Goal: Information Seeking & Learning: Learn about a topic

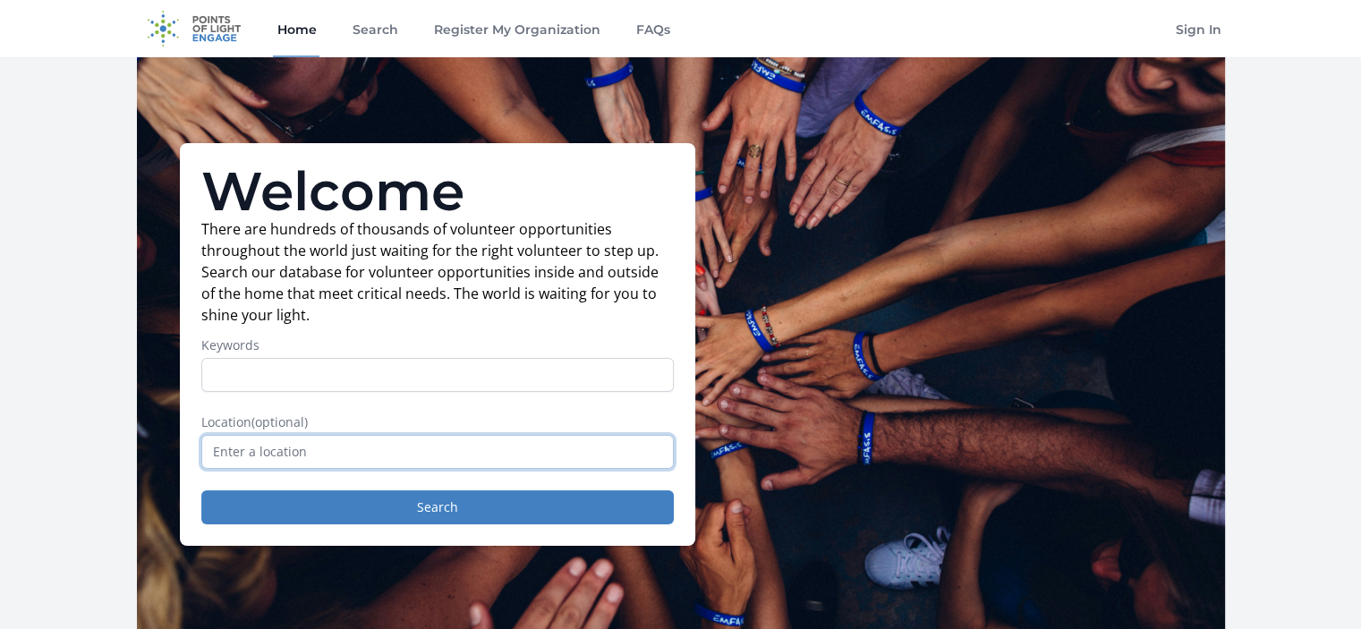
click at [458, 443] on input "text" at bounding box center [437, 452] width 473 height 34
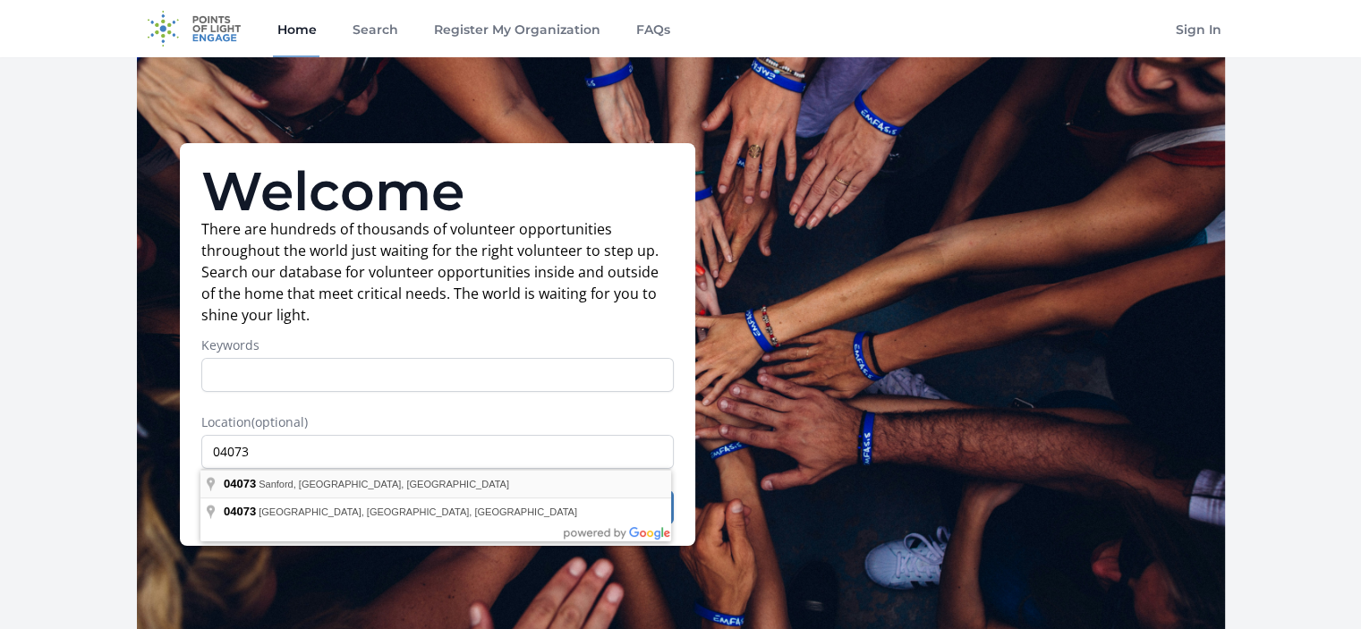
type input "[GEOGRAPHIC_DATA], [GEOGRAPHIC_DATA]"
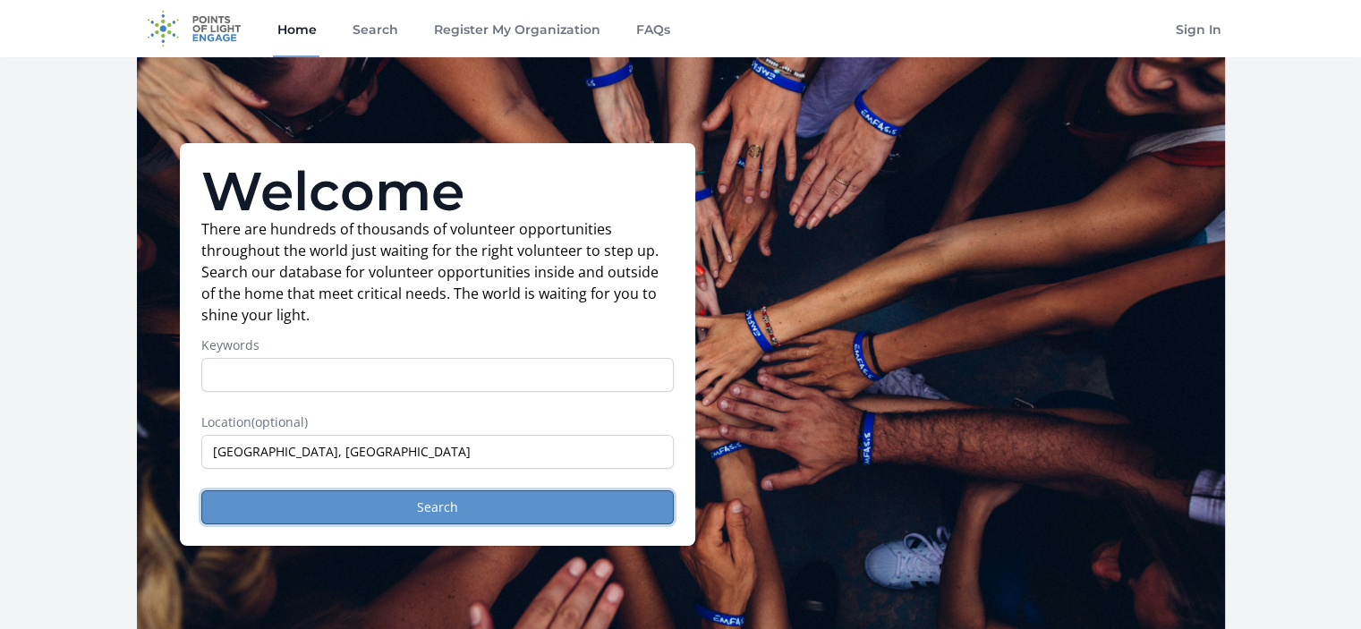
click at [318, 502] on button "Search" at bounding box center [437, 507] width 473 height 34
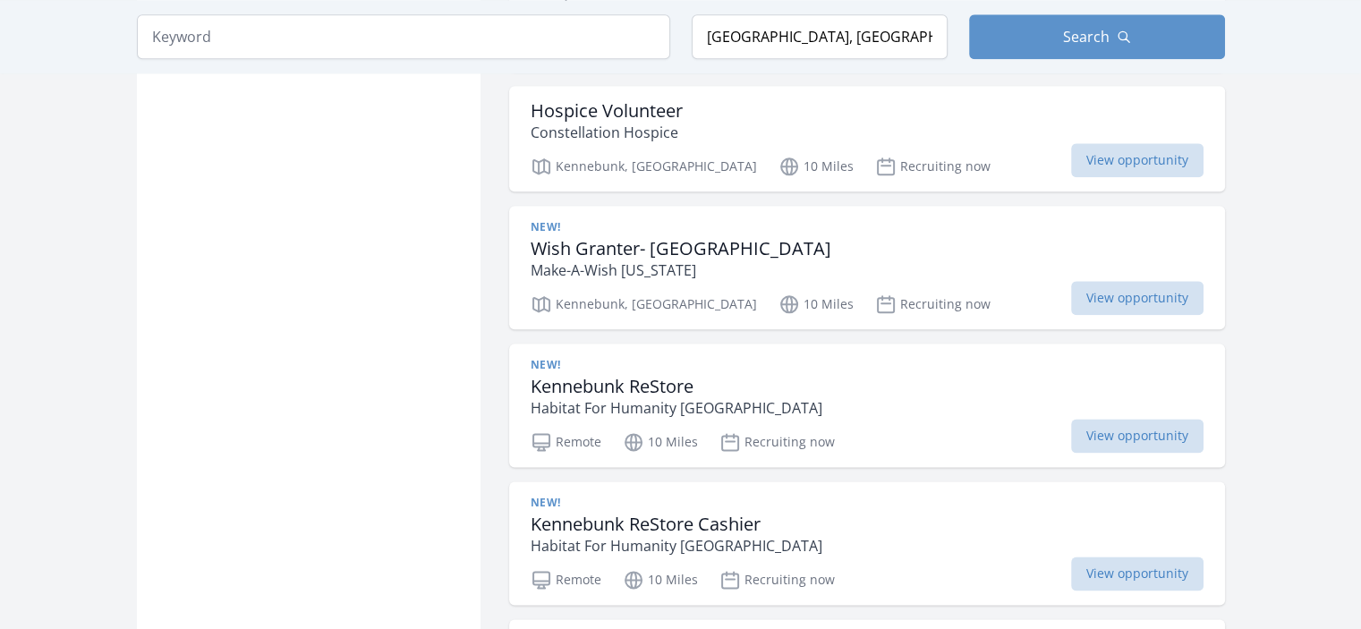
scroll to position [2220, 0]
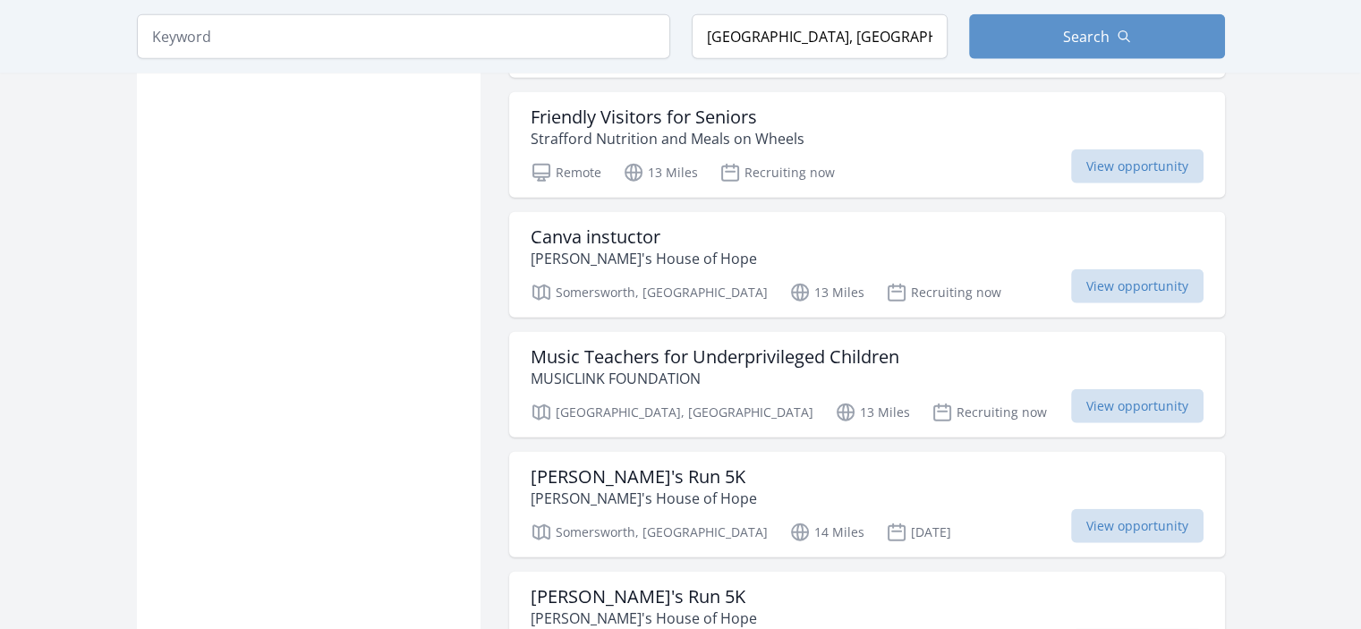
scroll to position [4301, 0]
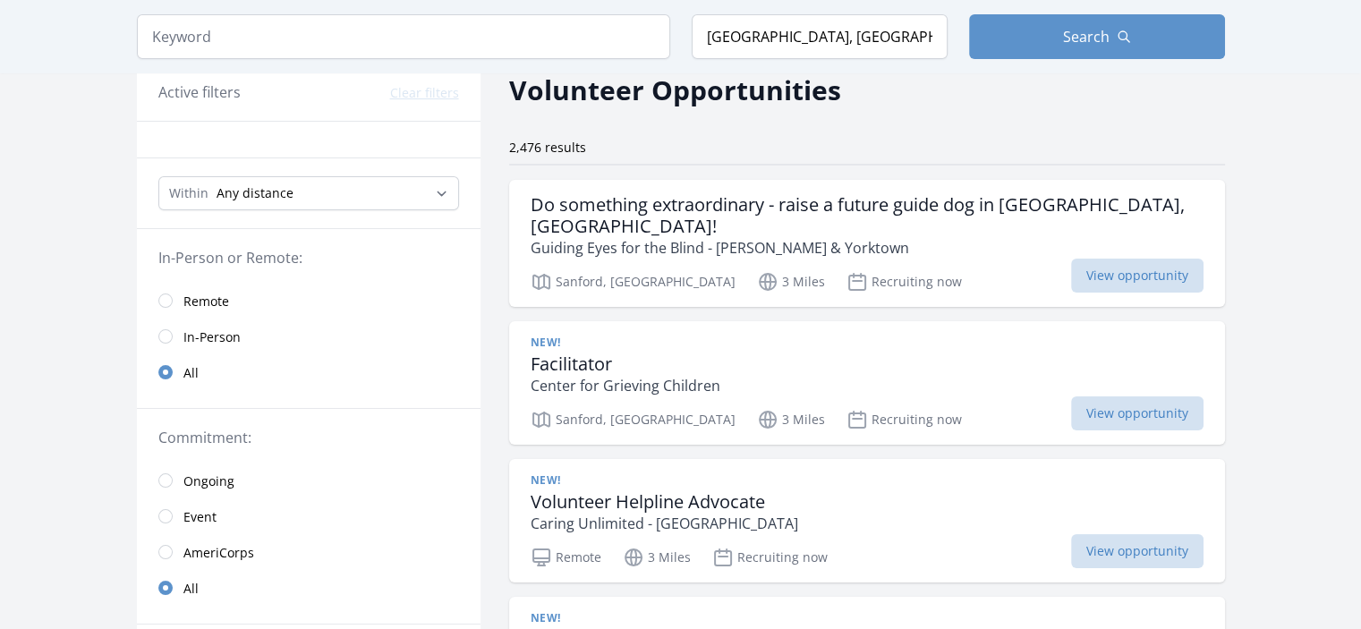
scroll to position [89, 0]
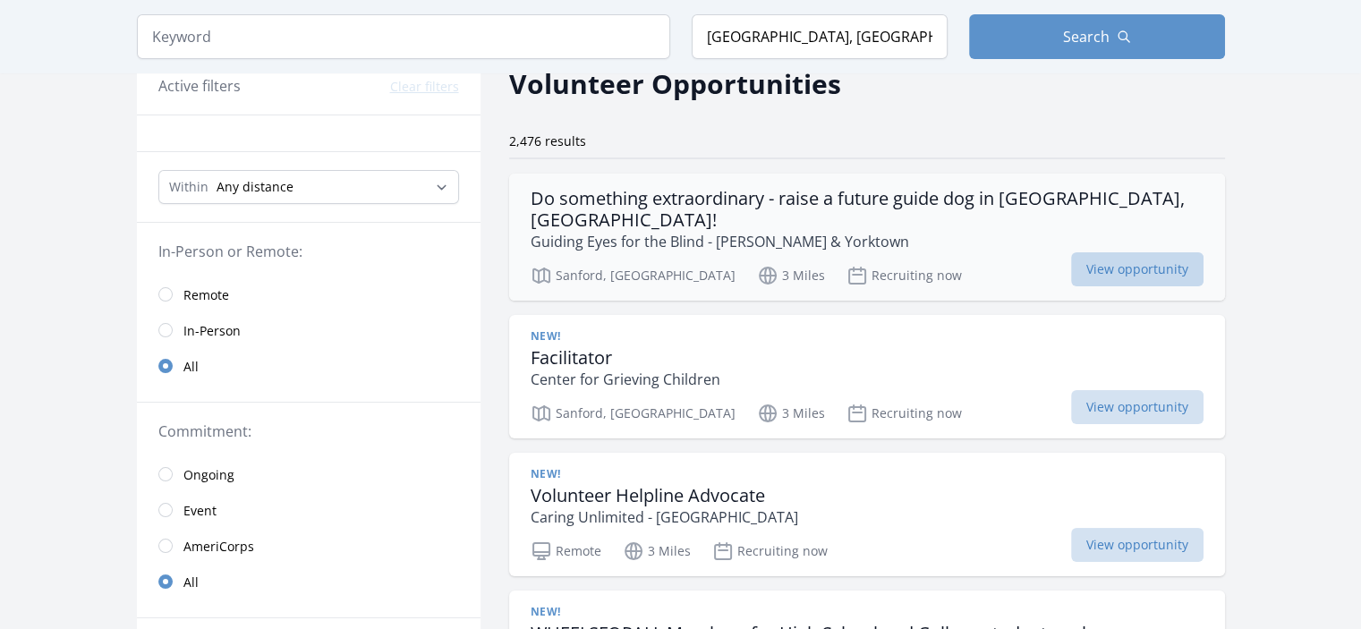
drag, startPoint x: 772, startPoint y: 399, endPoint x: 1118, endPoint y: 246, distance: 377.8
click at [1118, 252] on span "View opportunity" at bounding box center [1137, 269] width 132 height 34
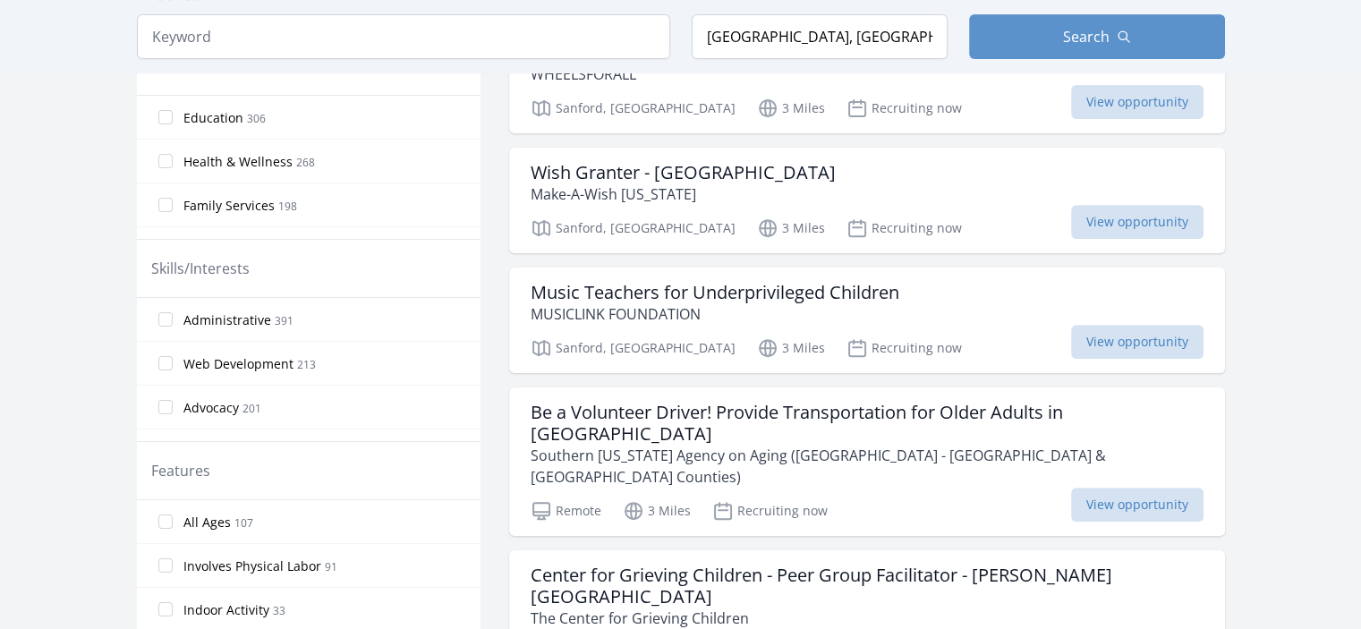
scroll to position [669, 0]
click at [1112, 205] on span "View opportunity" at bounding box center [1137, 222] width 132 height 34
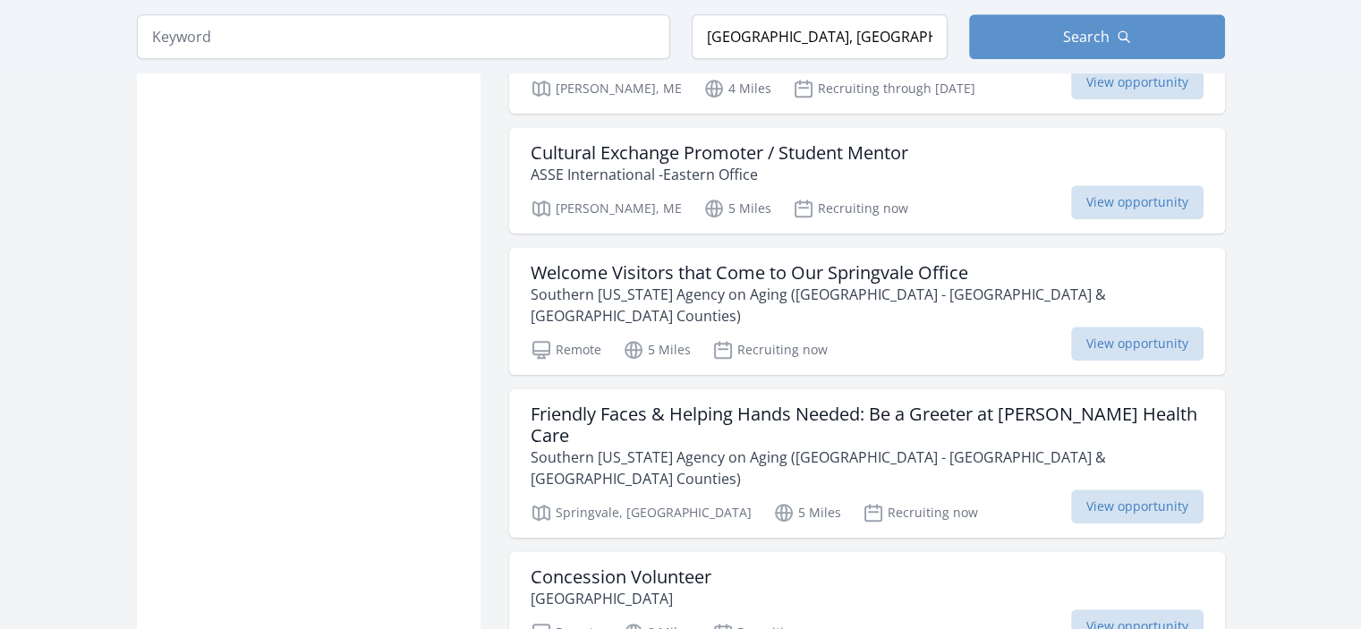
scroll to position [1424, 0]
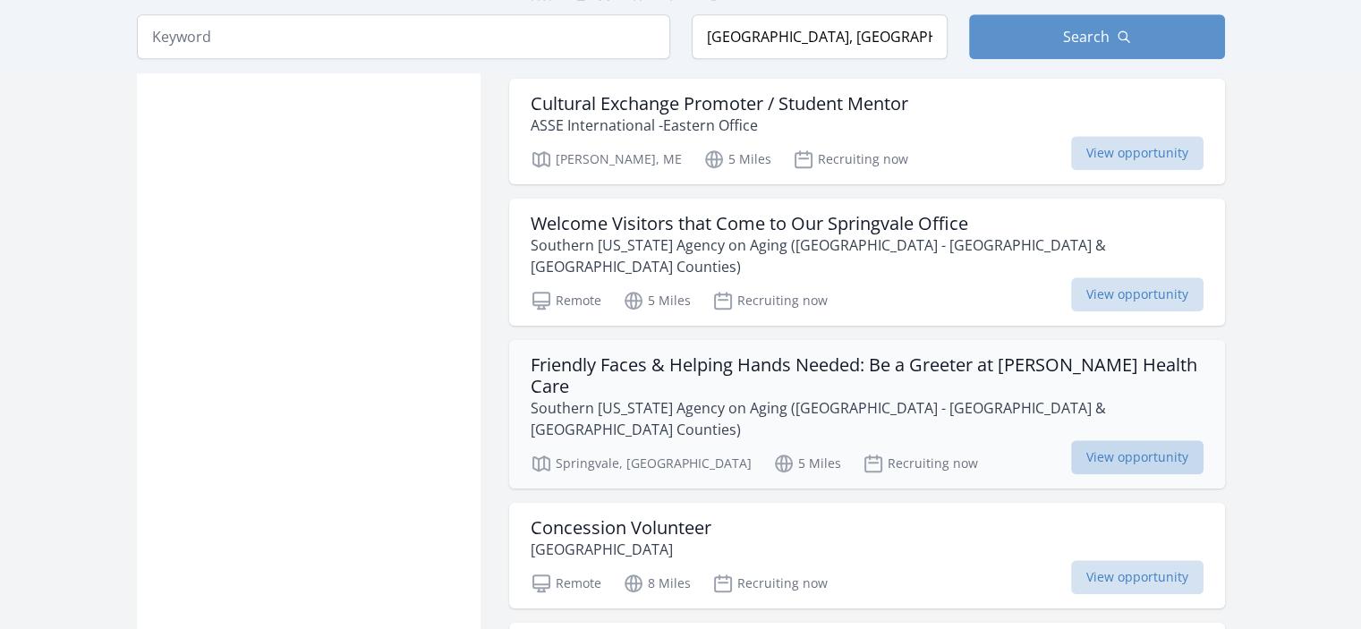
click at [1093, 440] on span "View opportunity" at bounding box center [1137, 457] width 132 height 34
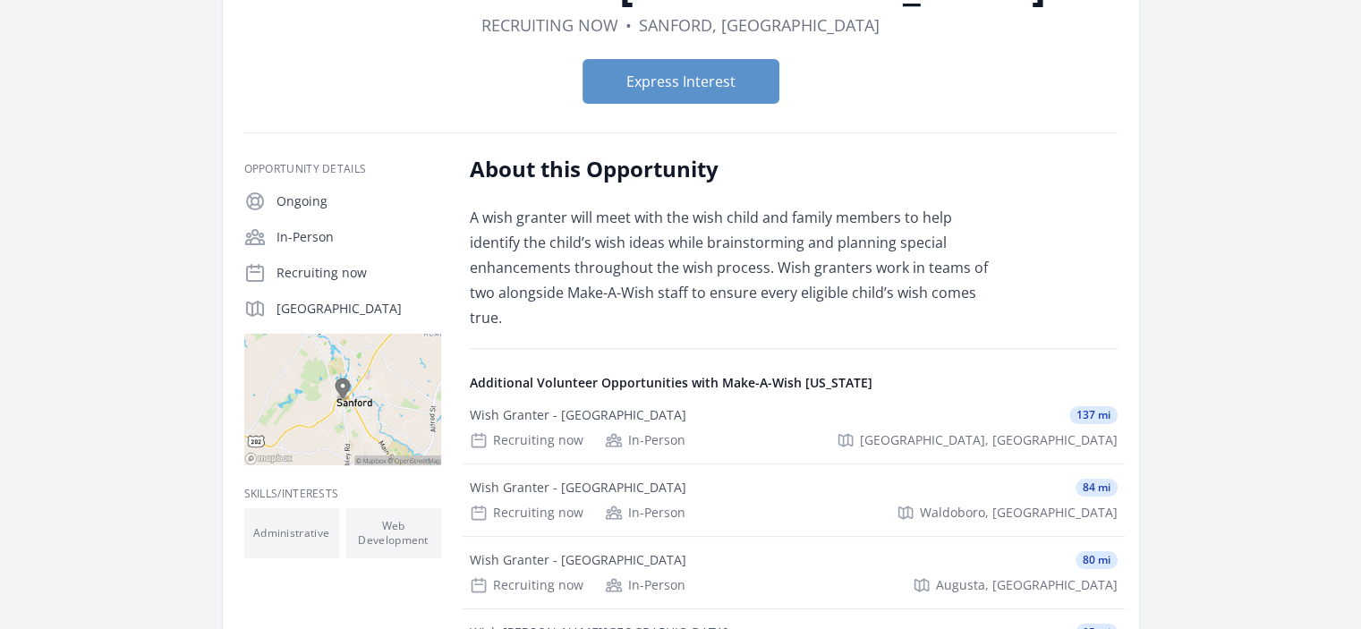
scroll to position [172, 0]
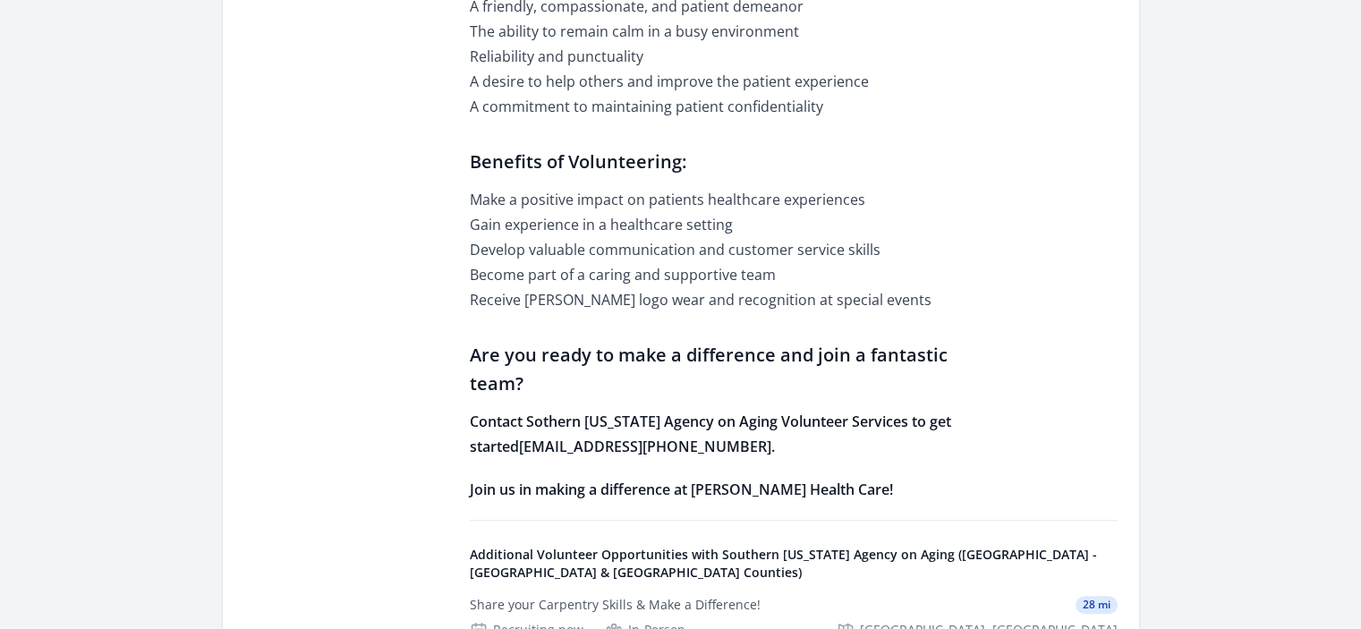
scroll to position [1346, 0]
